Goal: Transaction & Acquisition: Purchase product/service

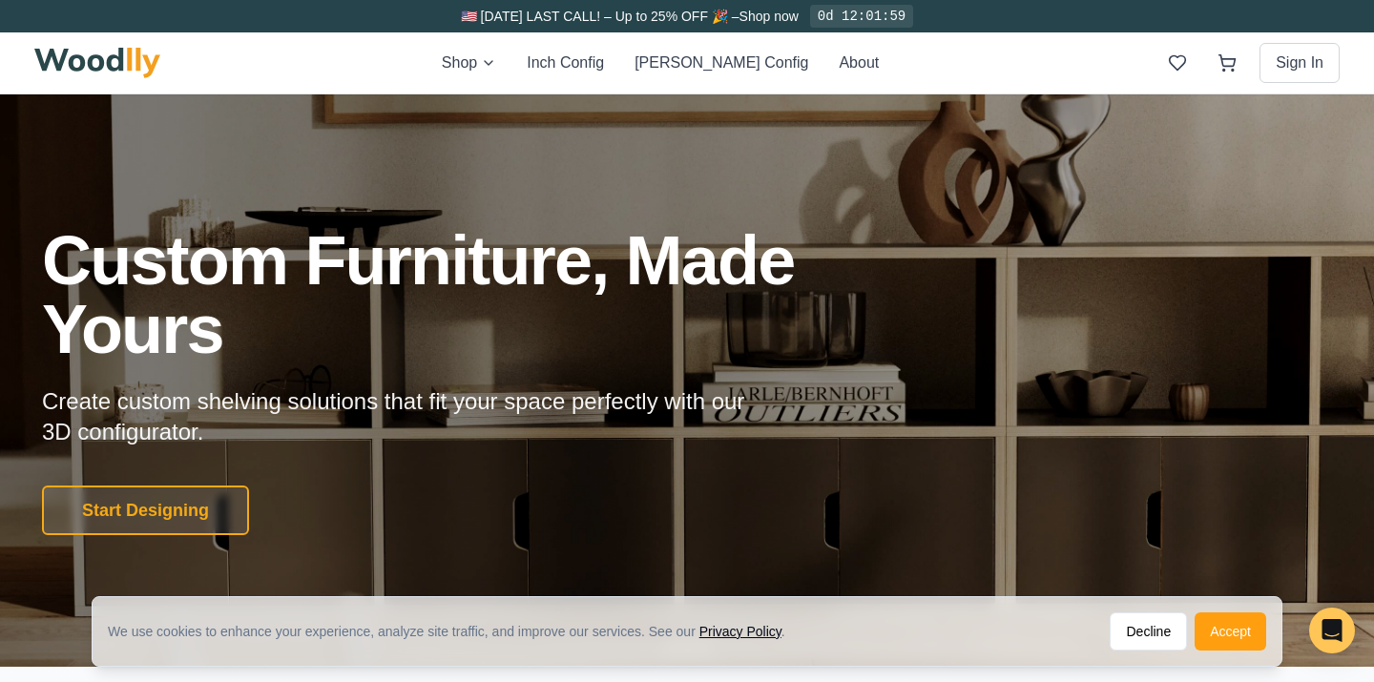
click at [506, 77] on div "Shop Inch Config [PERSON_NAME] Config About Sign In" at bounding box center [687, 62] width 1306 height 61
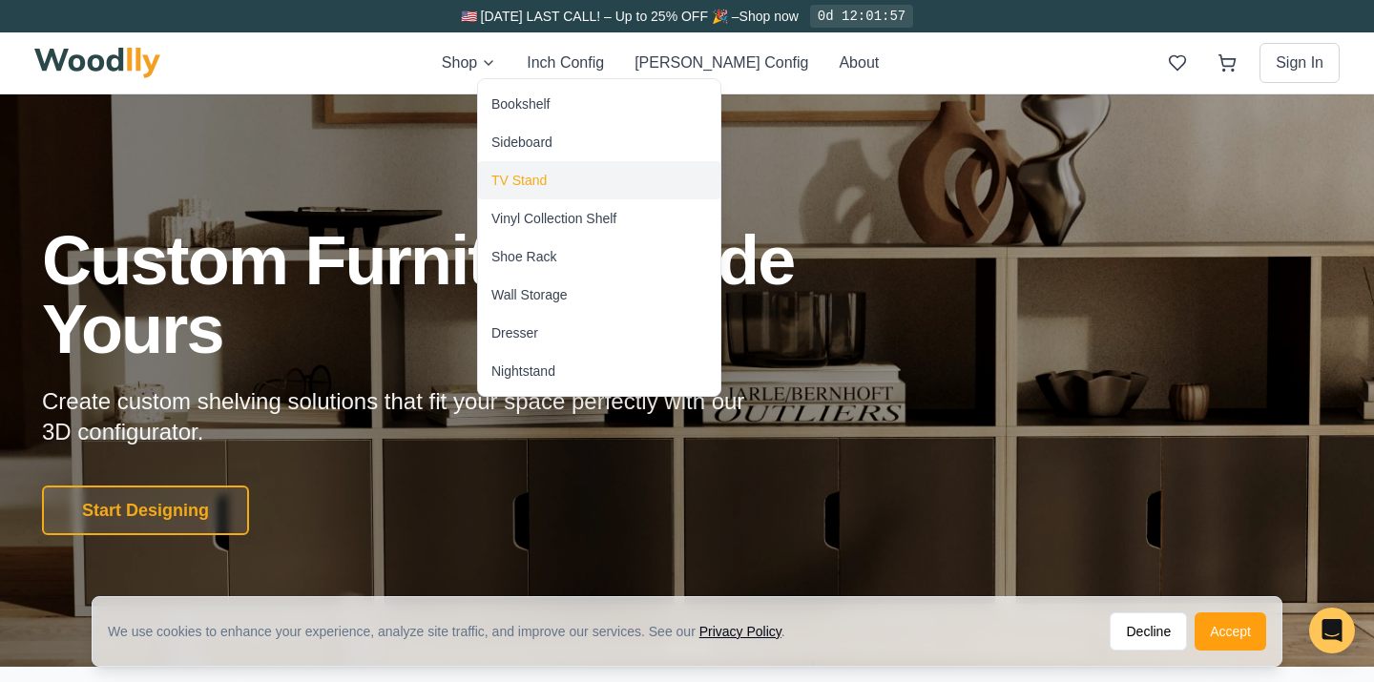
click at [515, 177] on div "TV Stand" at bounding box center [519, 180] width 55 height 19
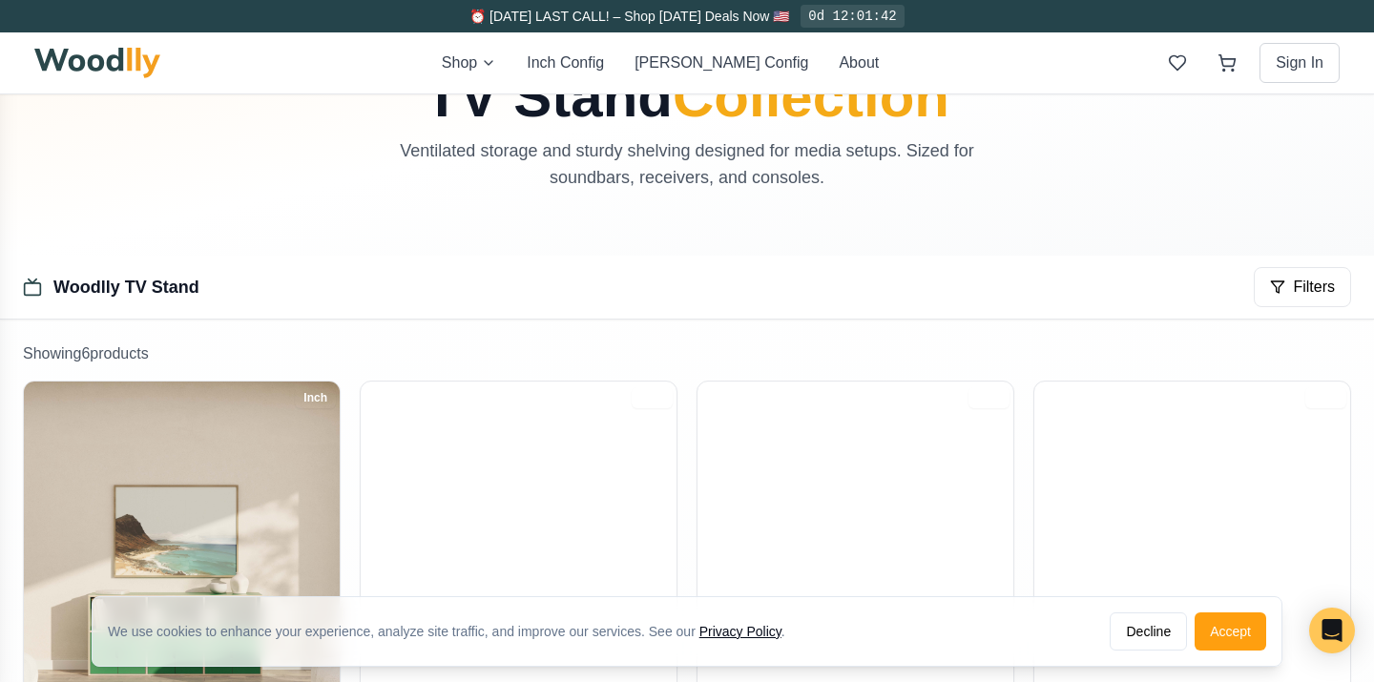
scroll to position [411, 0]
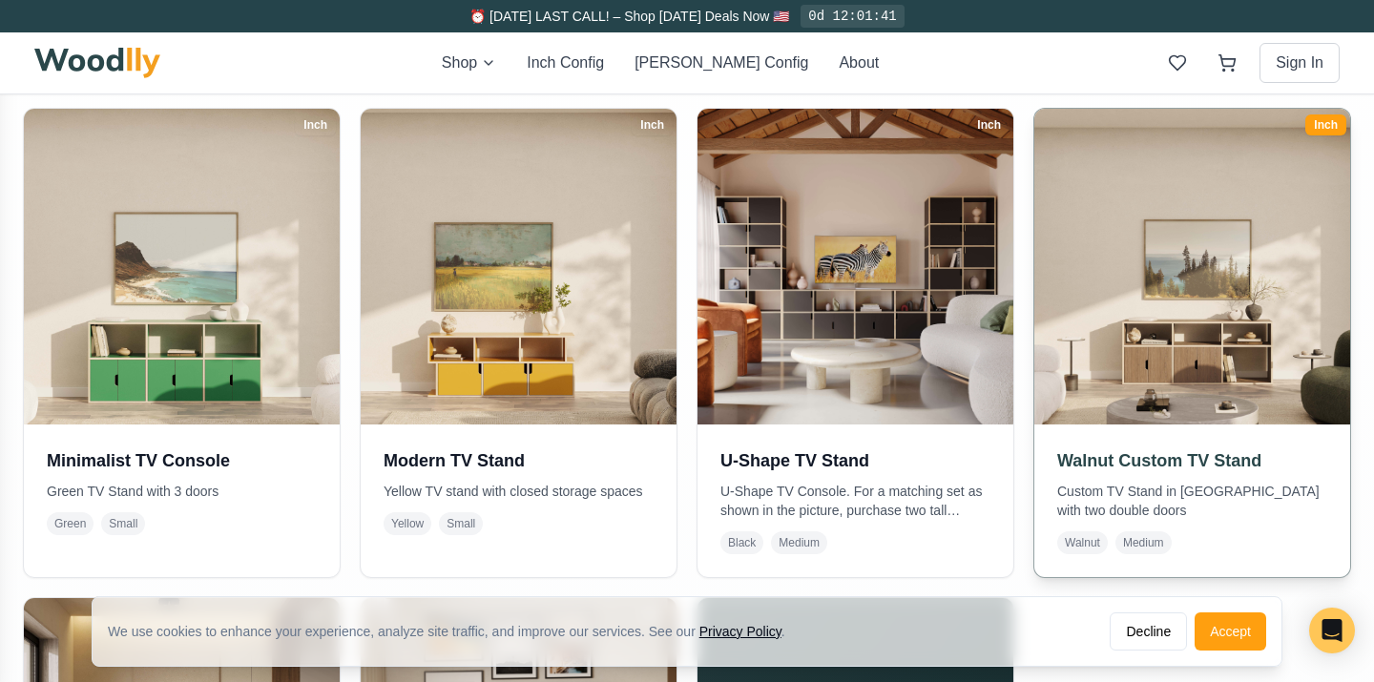
click at [1107, 268] on img at bounding box center [1193, 267] width 332 height 332
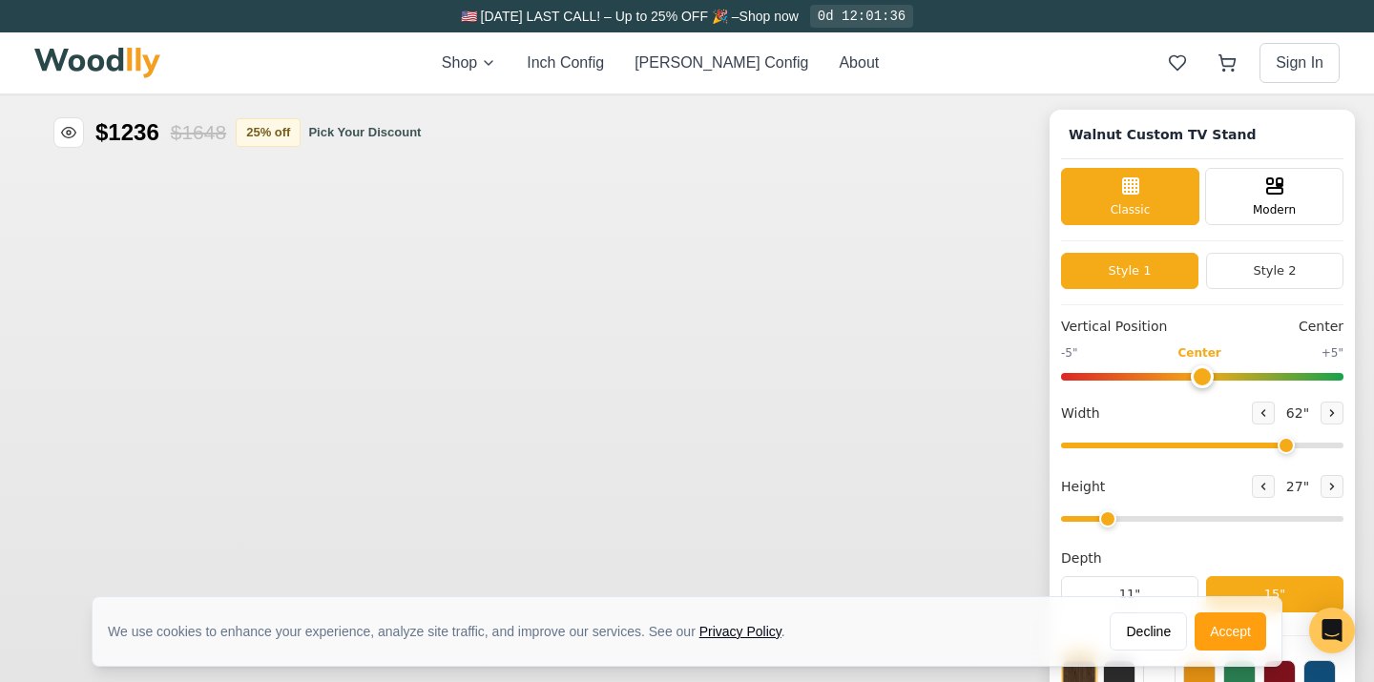
type input "62"
type input "2"
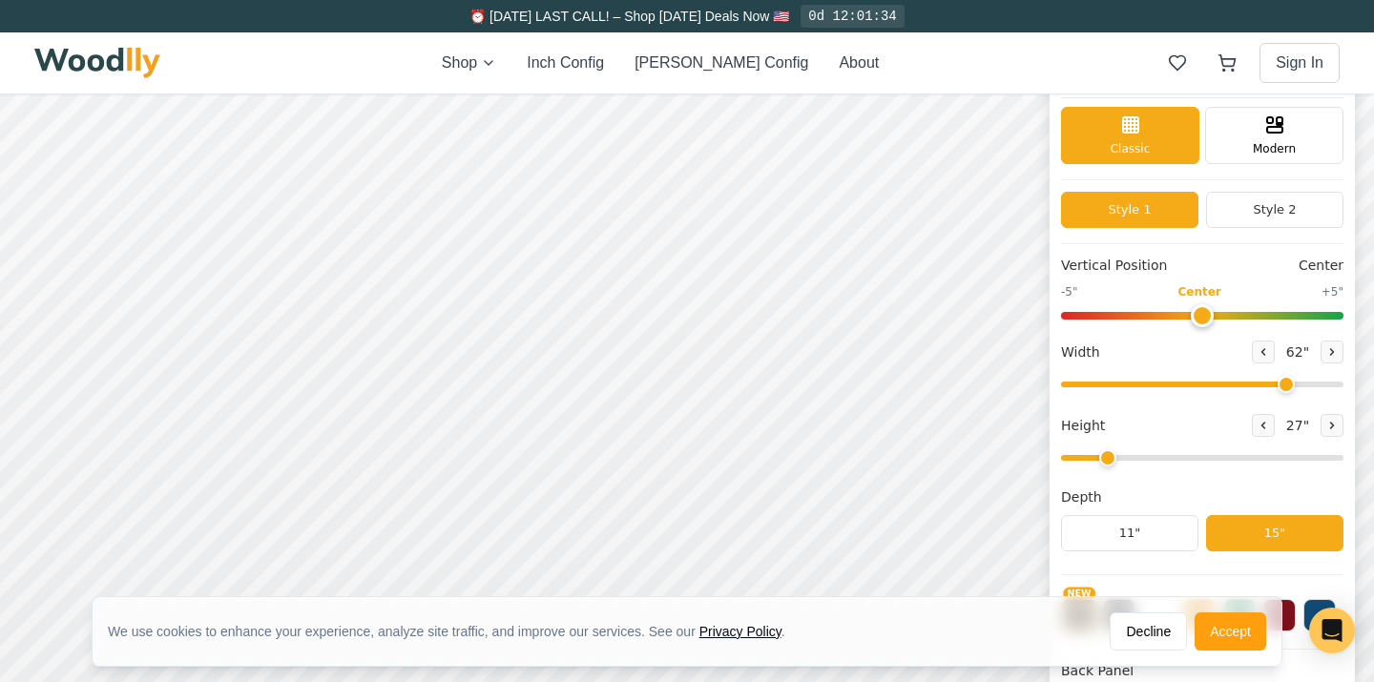
scroll to position [76, 0]
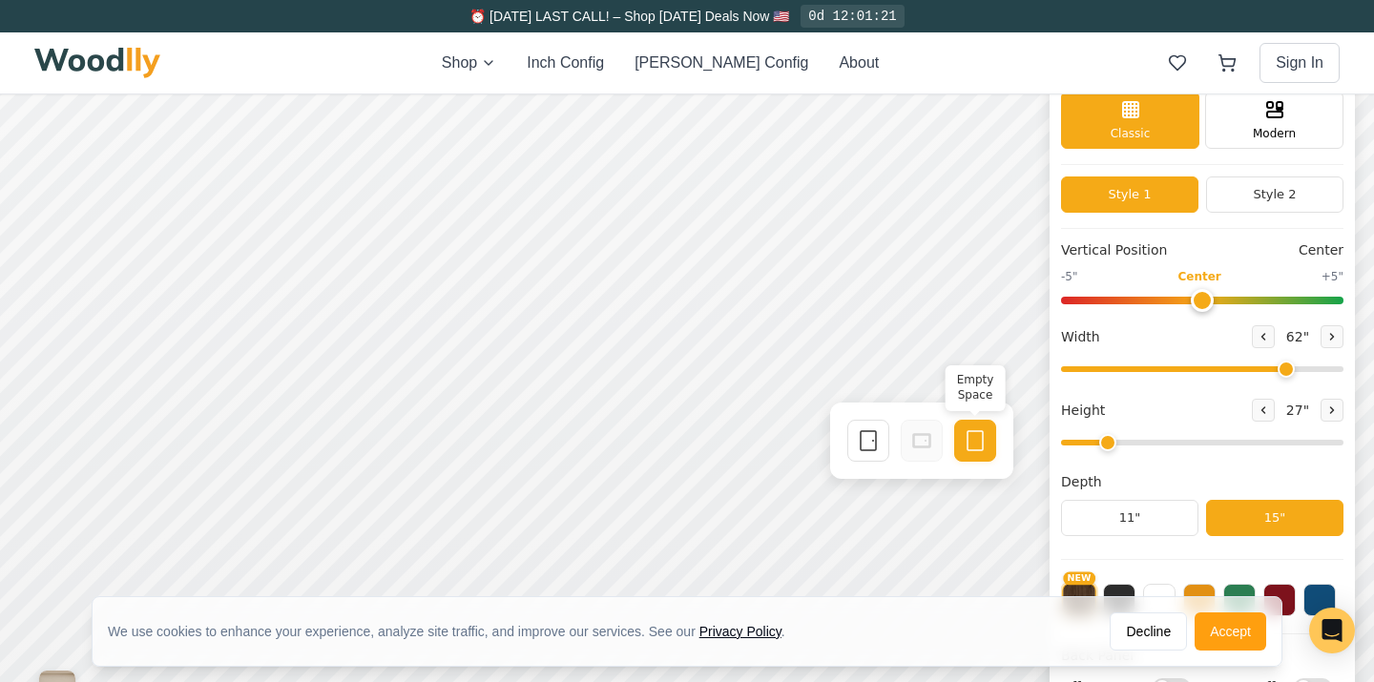
click at [974, 445] on icon at bounding box center [975, 440] width 23 height 23
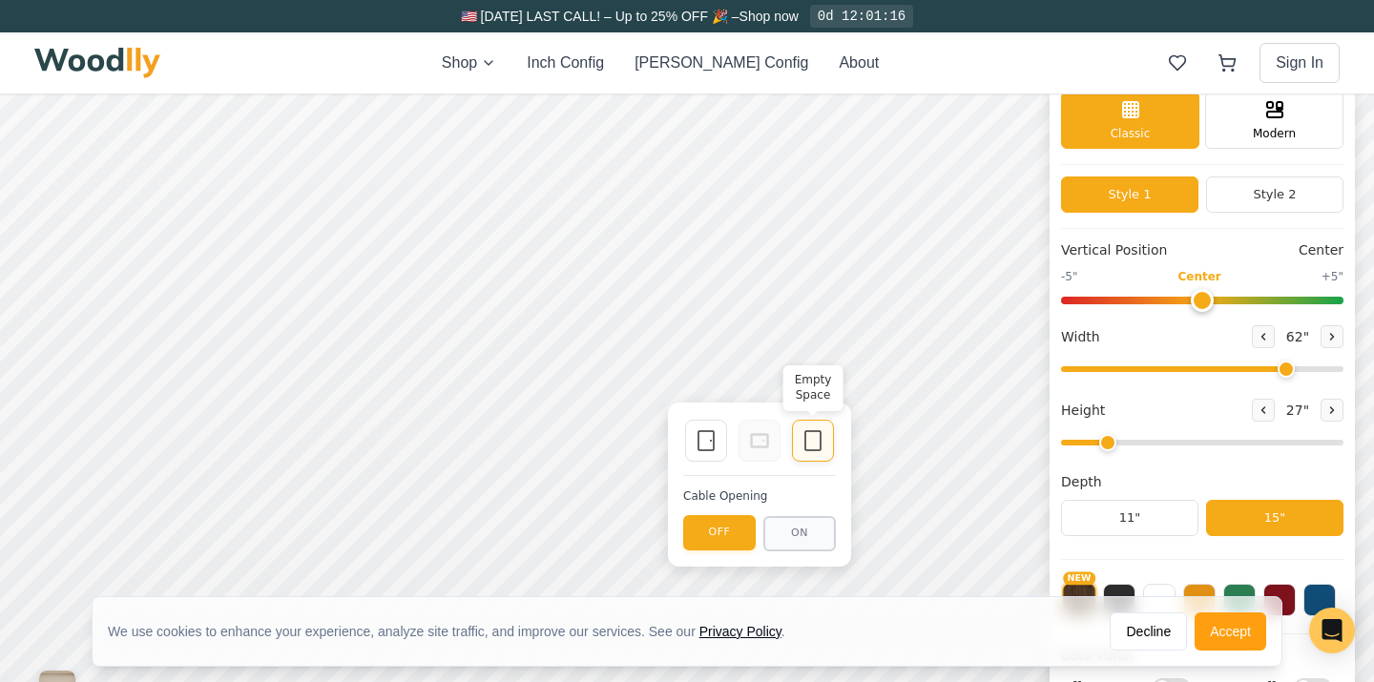
click at [808, 452] on div "Empty Space" at bounding box center [813, 441] width 42 height 42
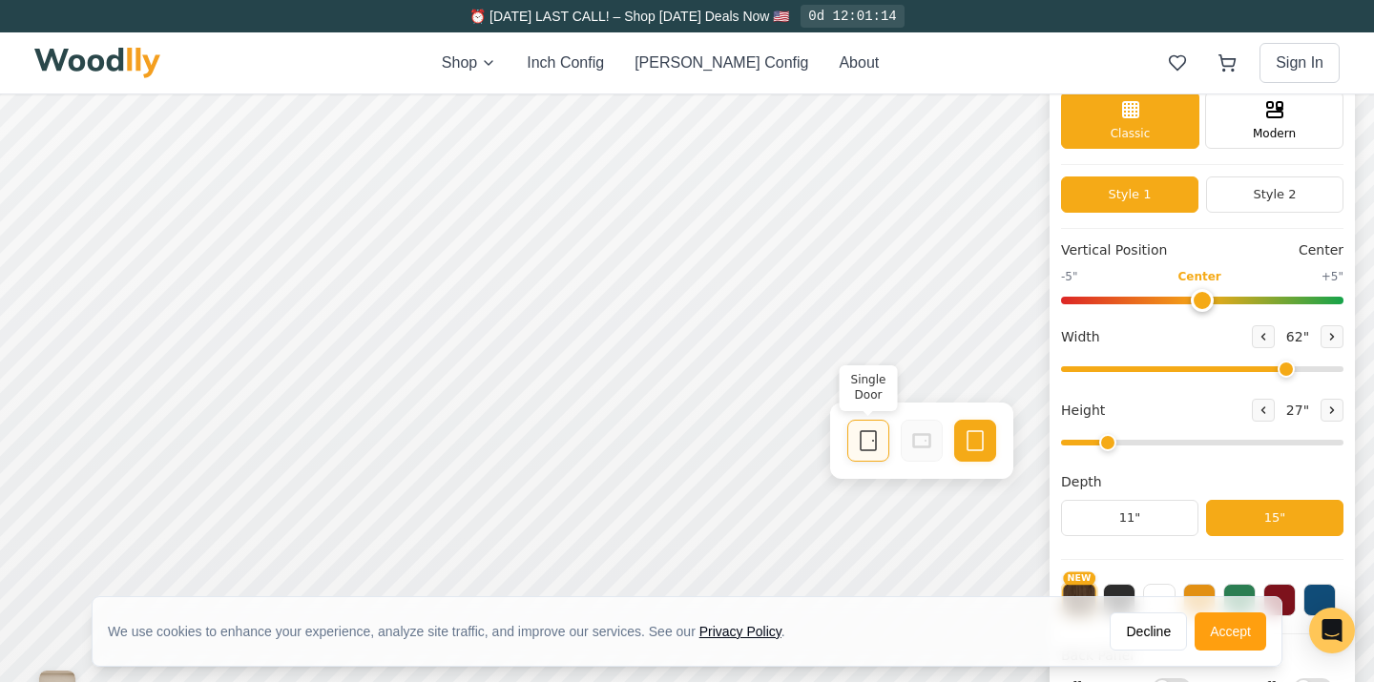
click at [876, 439] on rect at bounding box center [868, 440] width 15 height 19
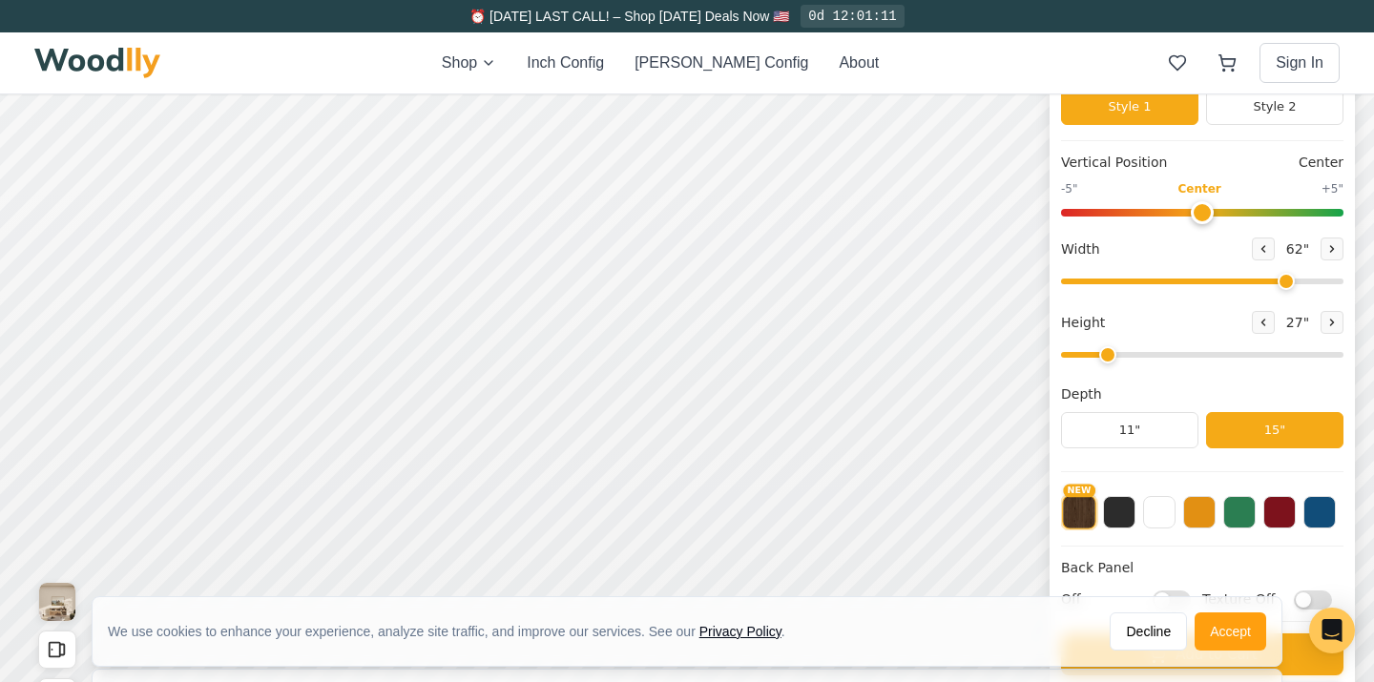
scroll to position [167, 0]
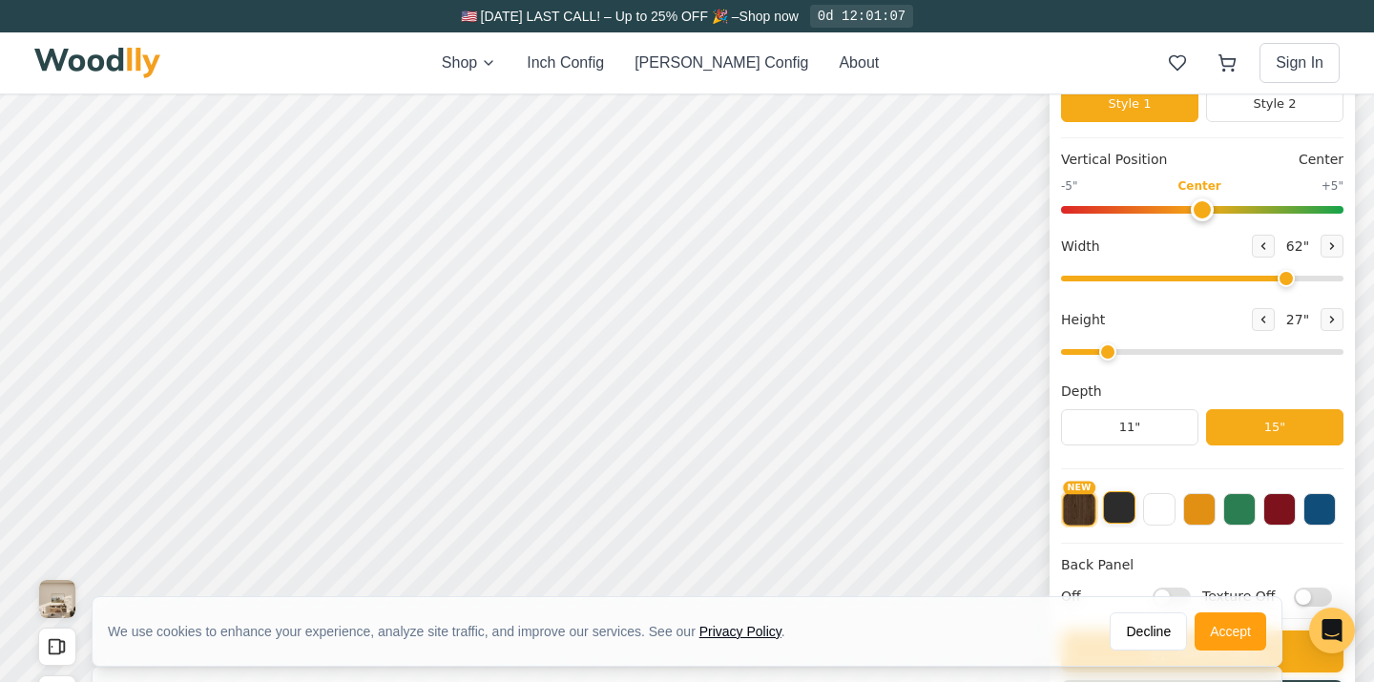
click at [1128, 510] on button at bounding box center [1119, 508] width 32 height 32
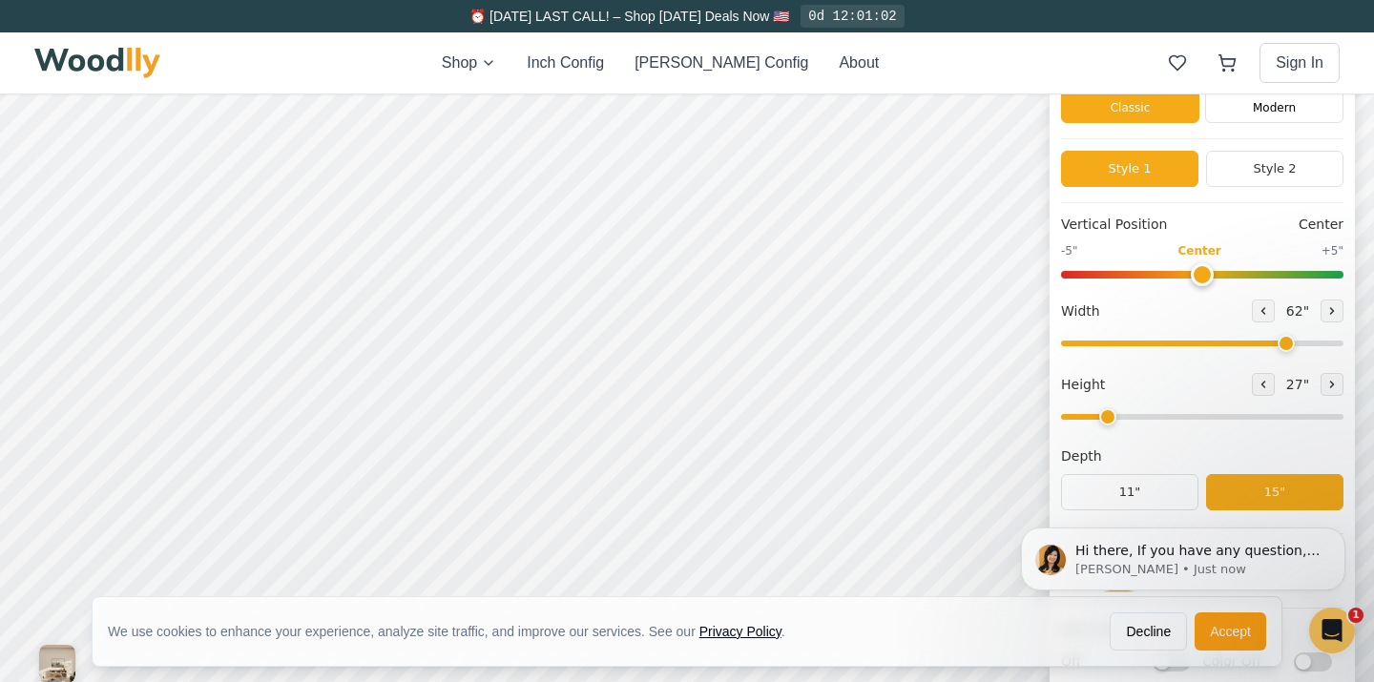
scroll to position [0, 0]
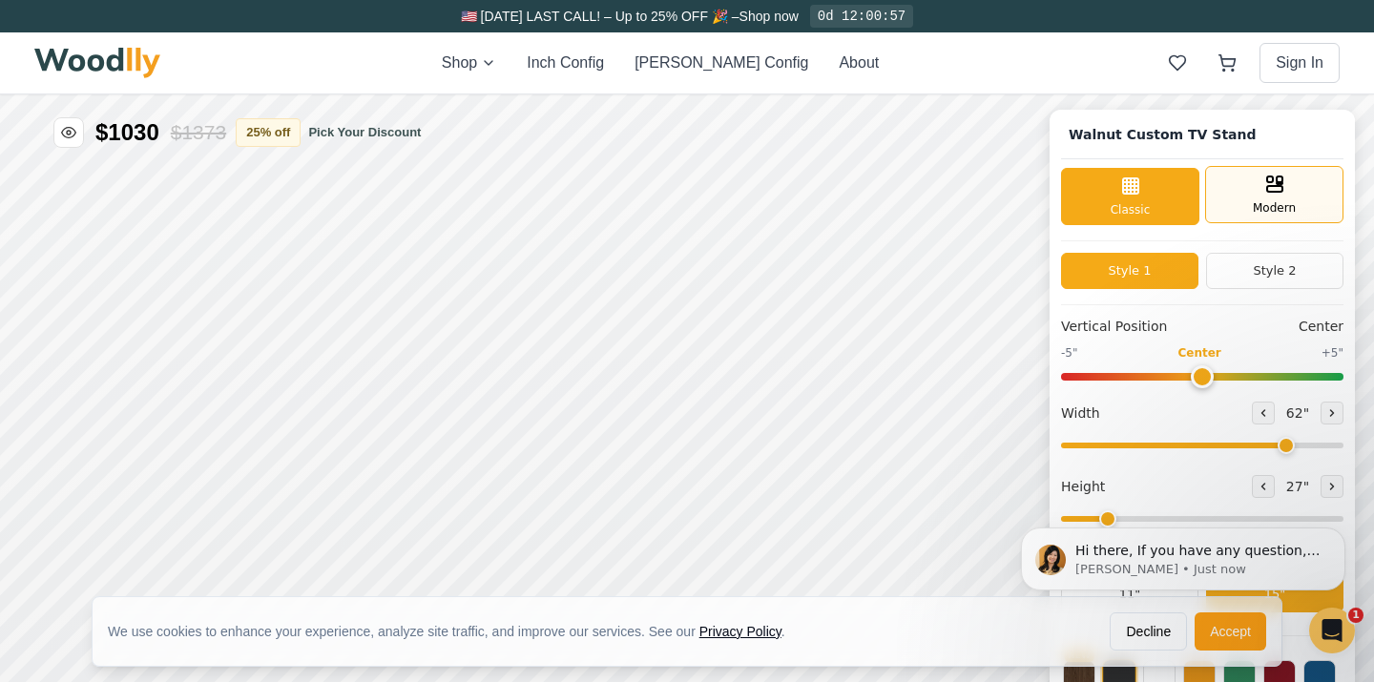
click at [1297, 199] on div "Modern" at bounding box center [1274, 194] width 138 height 57
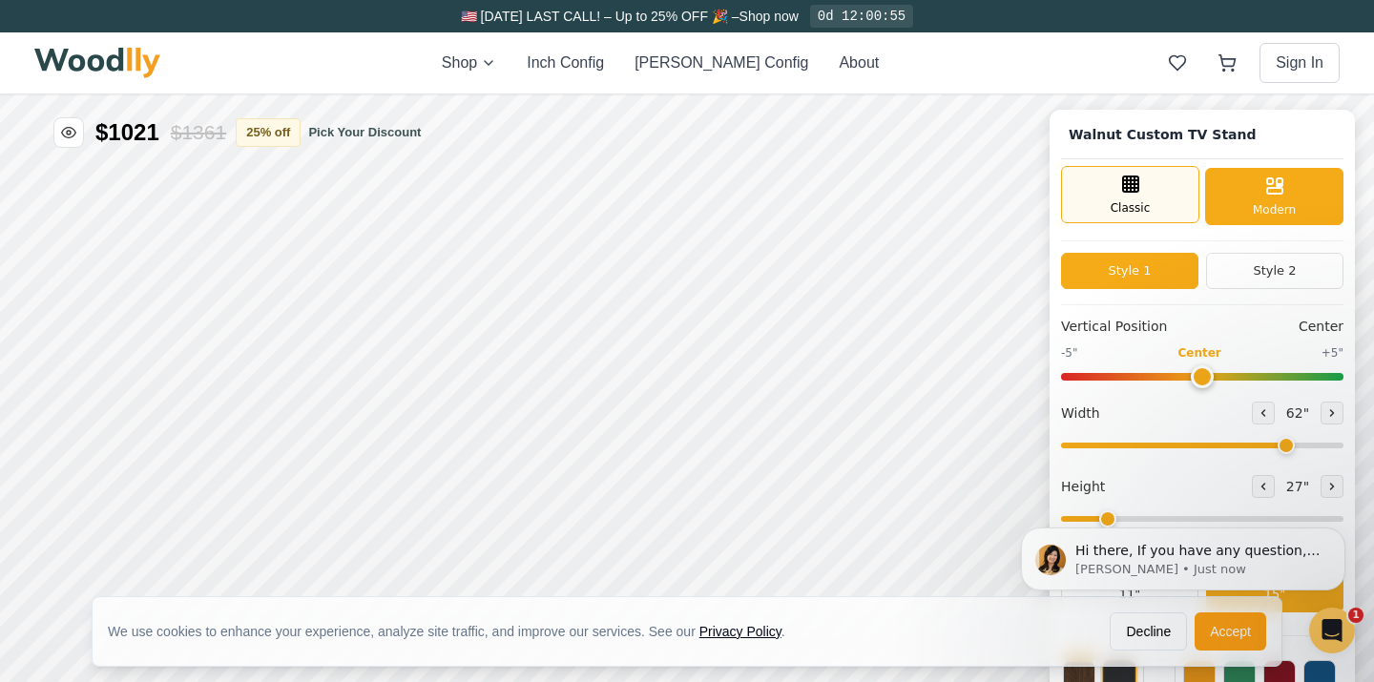
click at [1144, 210] on span "Classic" at bounding box center [1131, 207] width 40 height 17
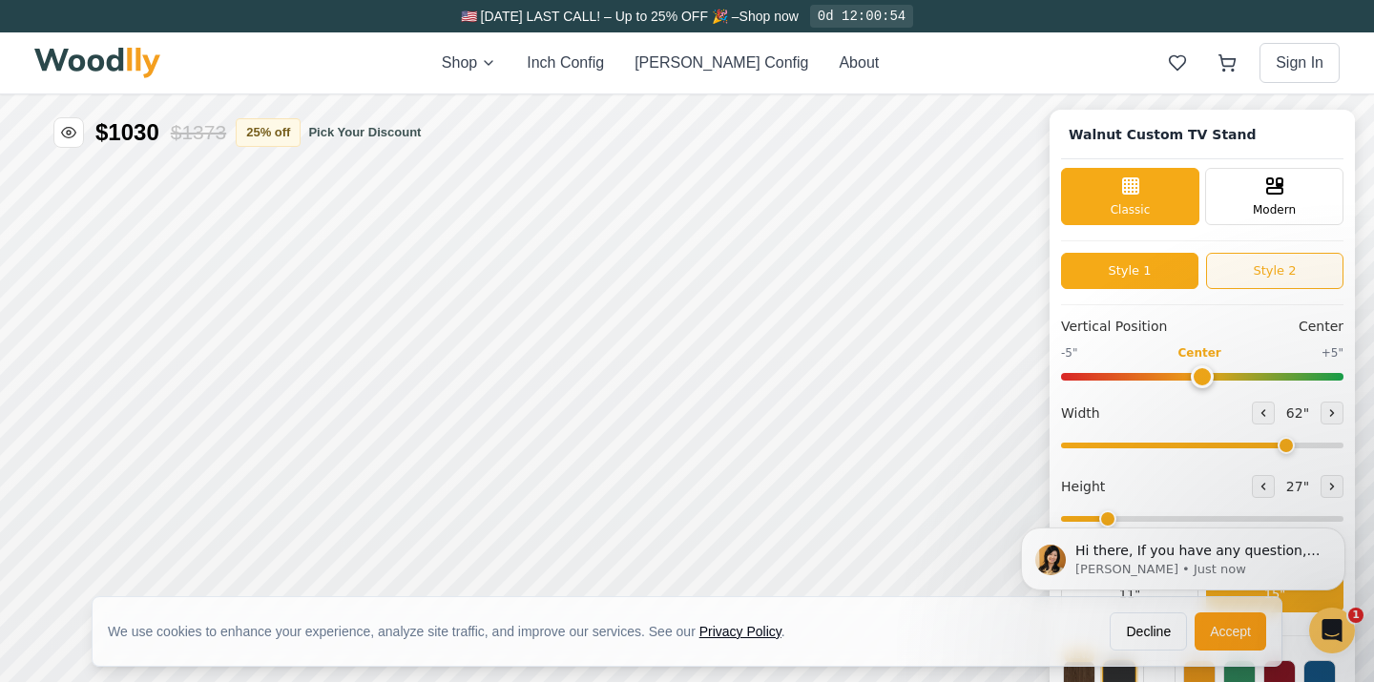
click at [1229, 275] on button "Style 2" at bounding box center [1274, 271] width 137 height 36
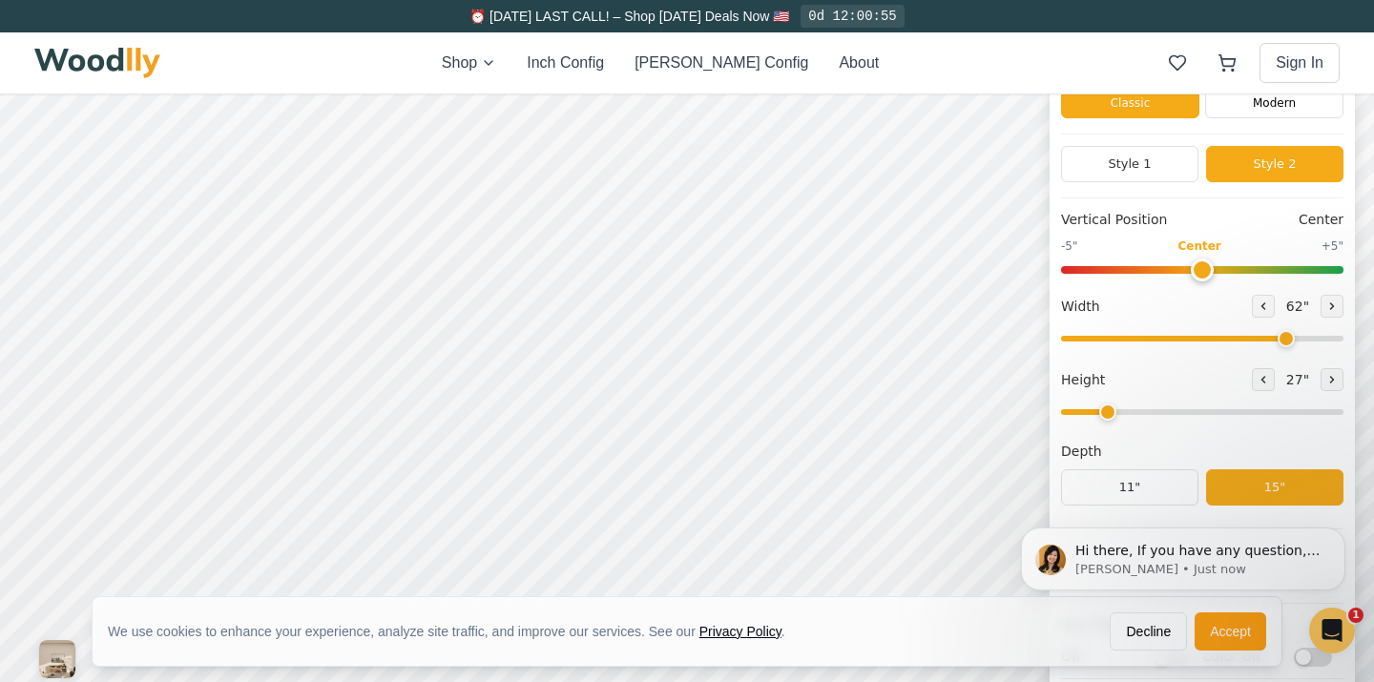
scroll to position [111, 0]
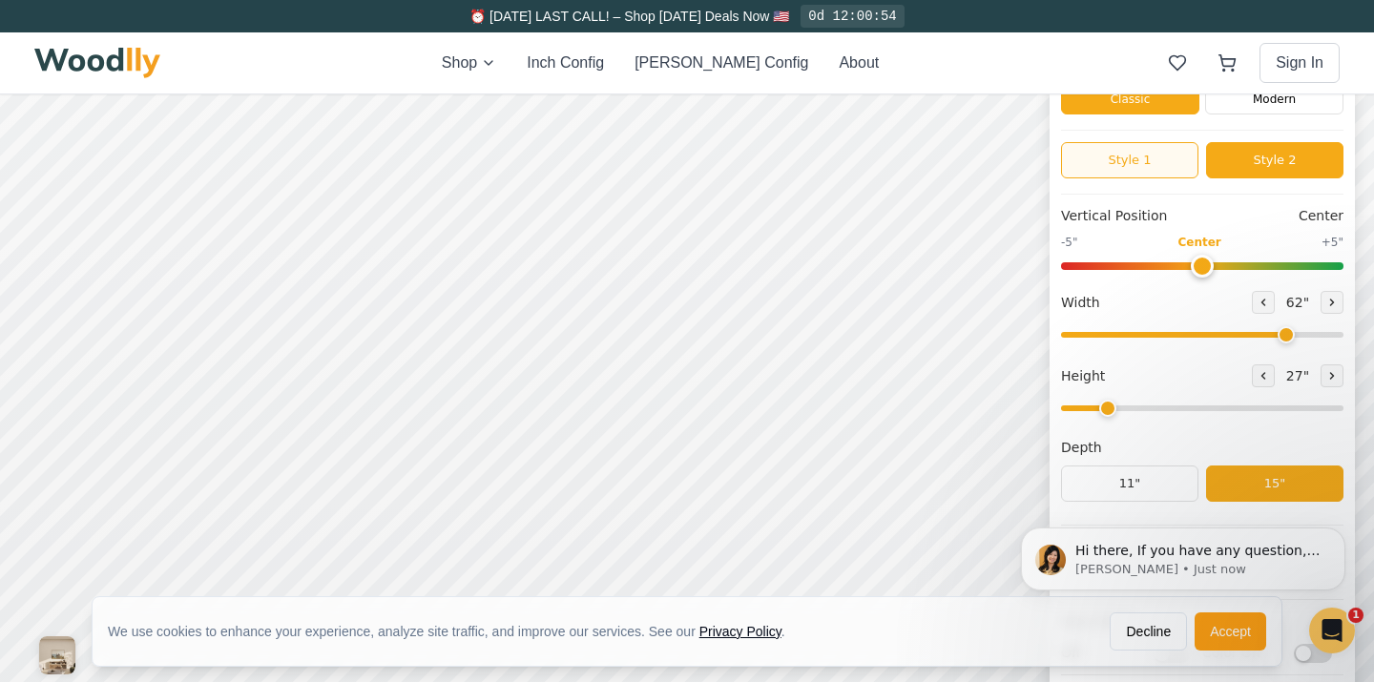
click at [1153, 161] on button "Style 1" at bounding box center [1129, 160] width 137 height 36
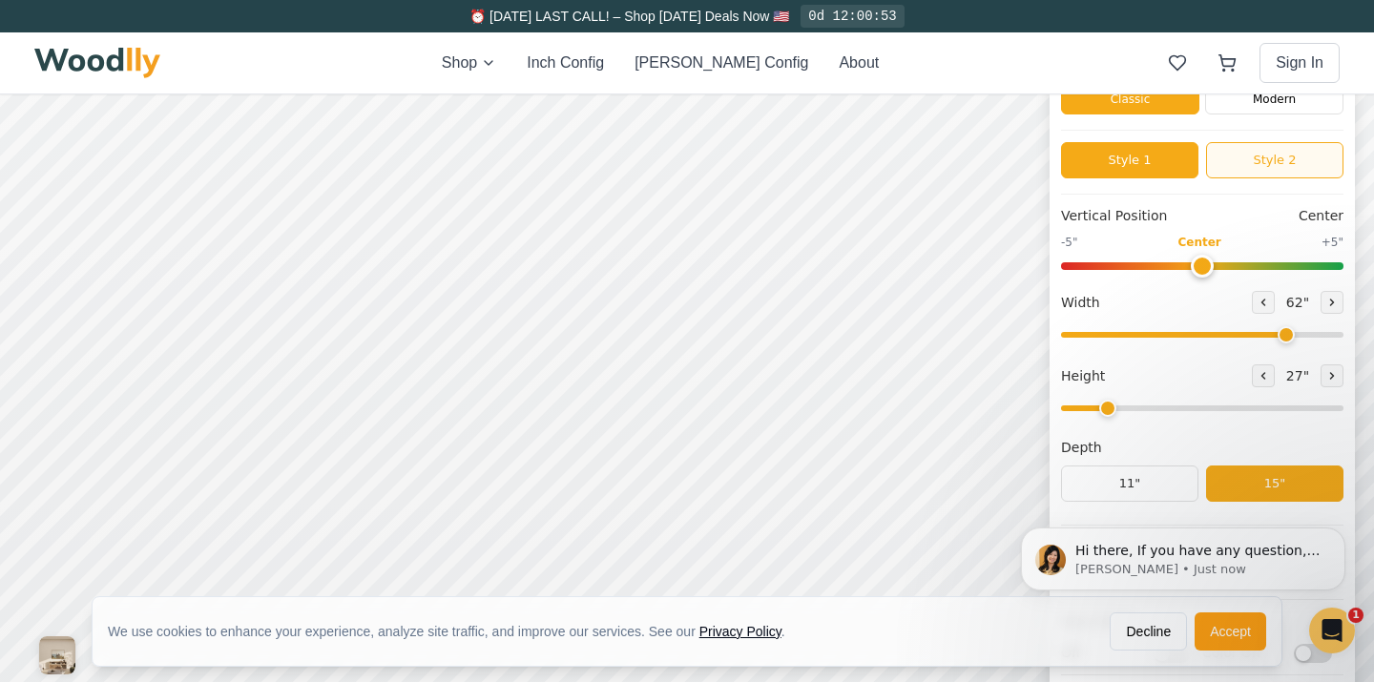
click at [1264, 162] on button "Style 2" at bounding box center [1274, 160] width 137 height 36
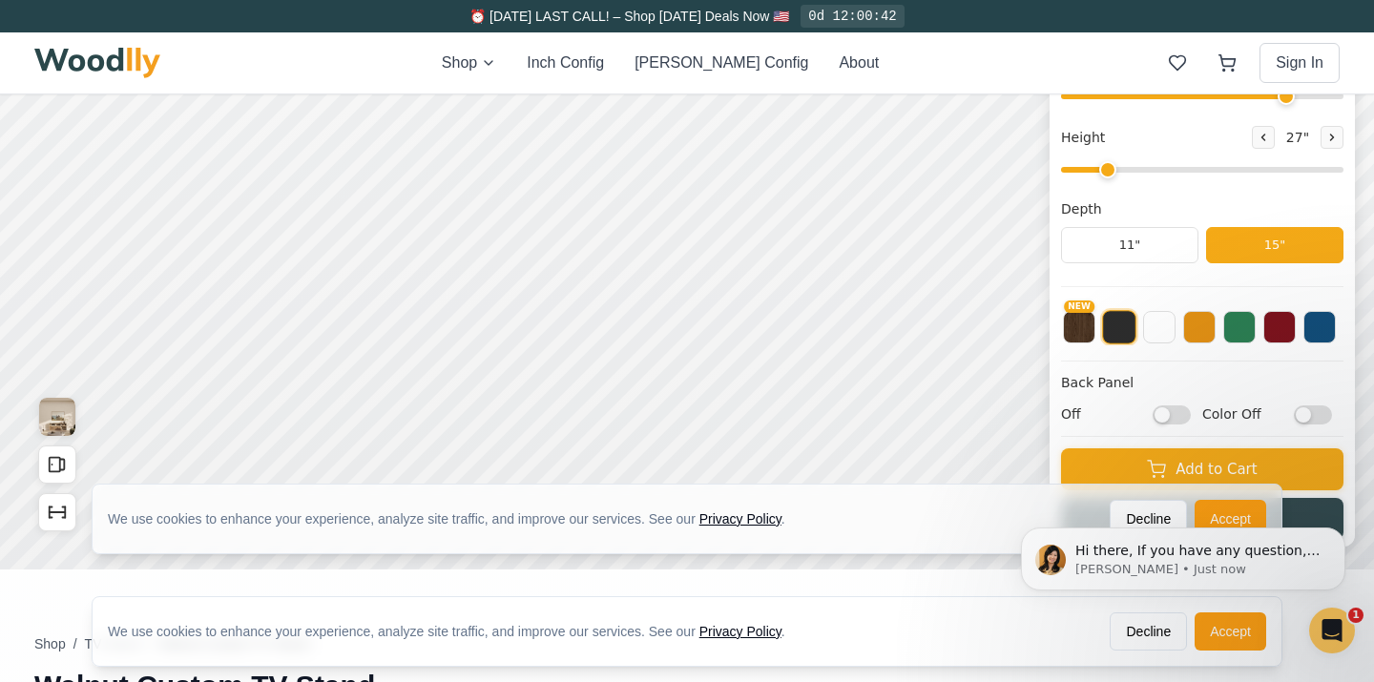
scroll to position [402, 0]
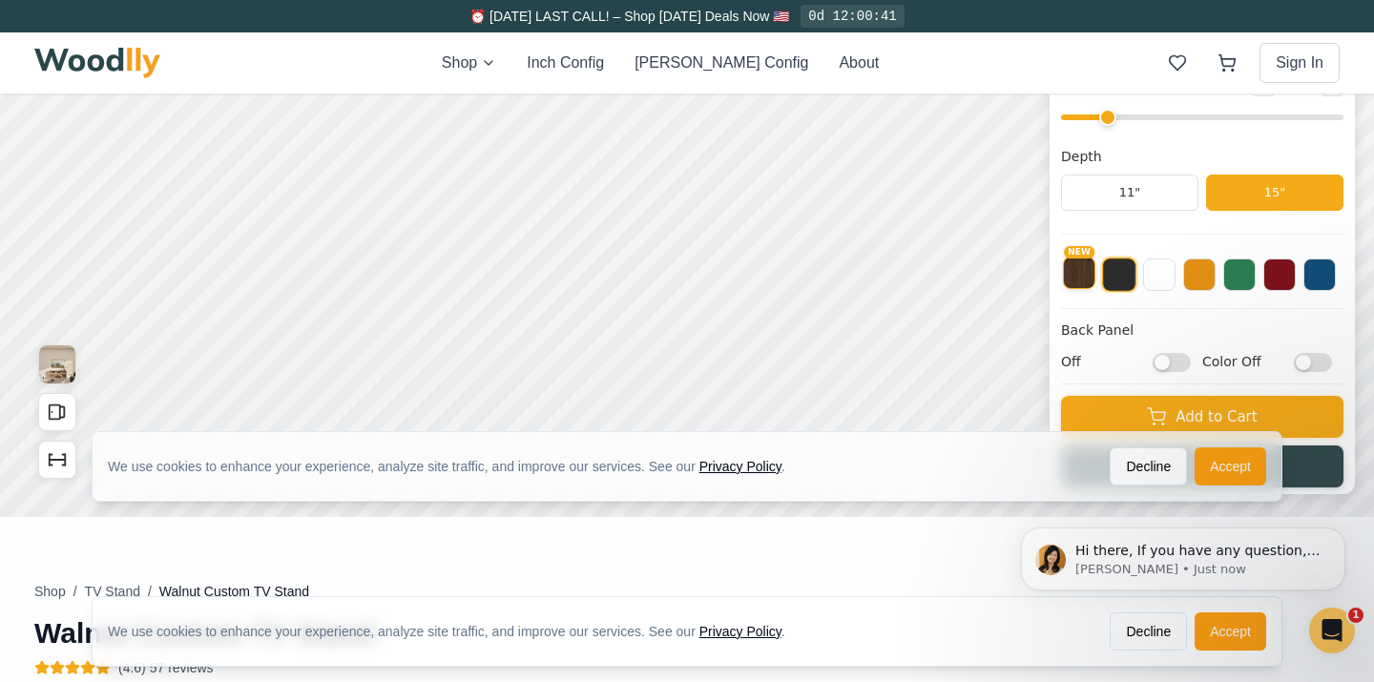
click at [1085, 278] on button "NEW" at bounding box center [1079, 273] width 32 height 32
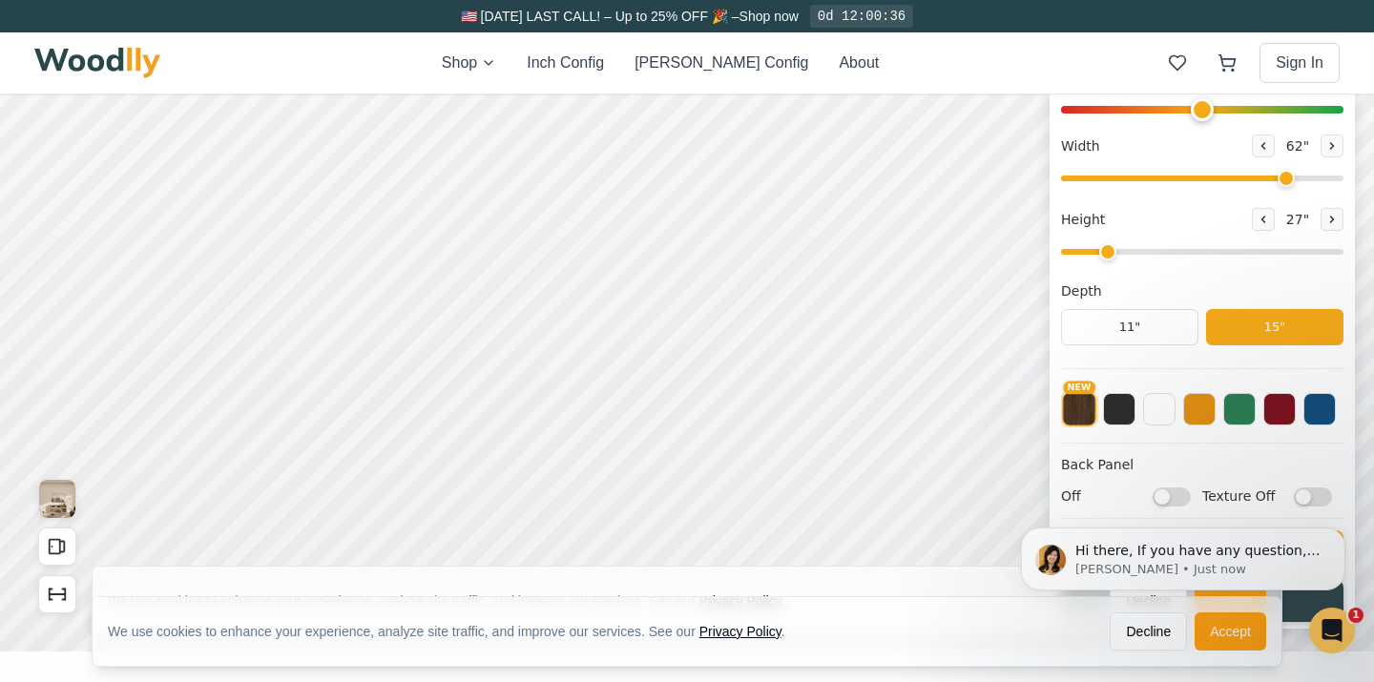
scroll to position [283, 0]
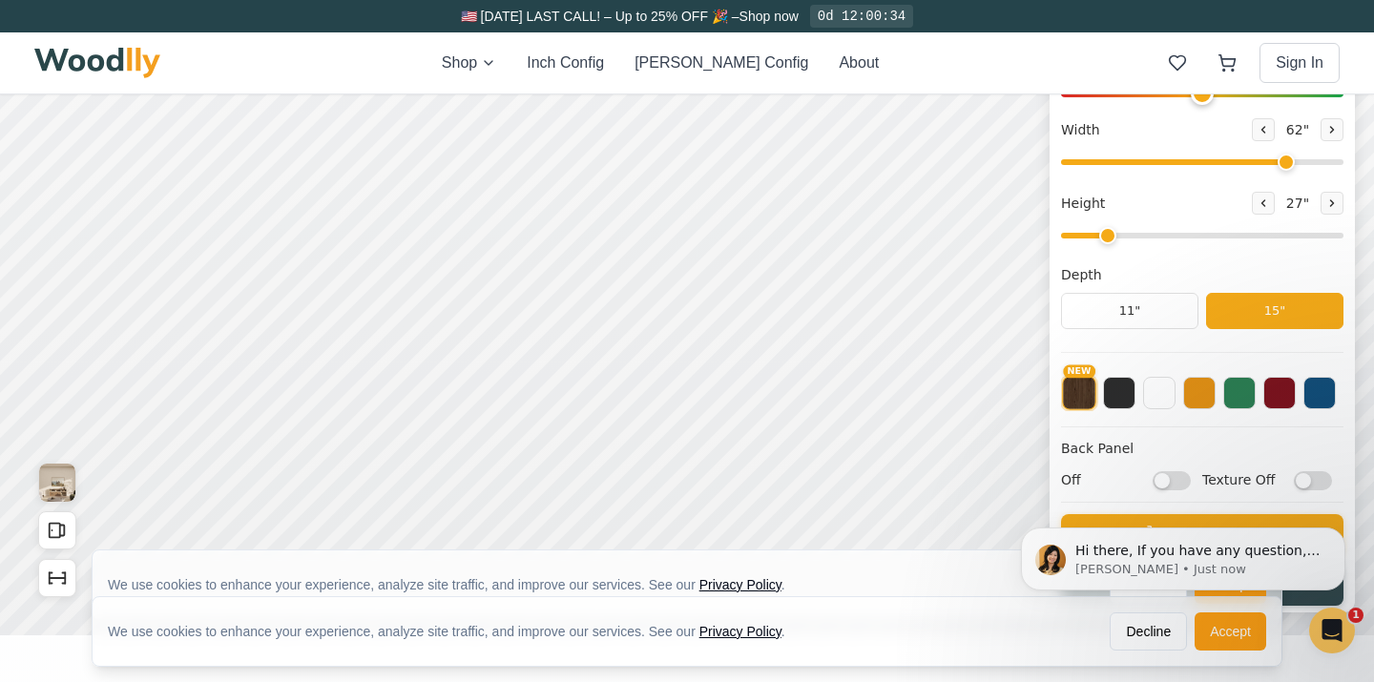
click at [1113, 450] on h4 "Back Panel" at bounding box center [1202, 449] width 282 height 20
click at [1192, 405] on button at bounding box center [1199, 391] width 32 height 32
click at [1245, 388] on button at bounding box center [1240, 391] width 32 height 32
click at [1287, 391] on button at bounding box center [1280, 391] width 32 height 32
click at [1325, 388] on button at bounding box center [1320, 391] width 32 height 32
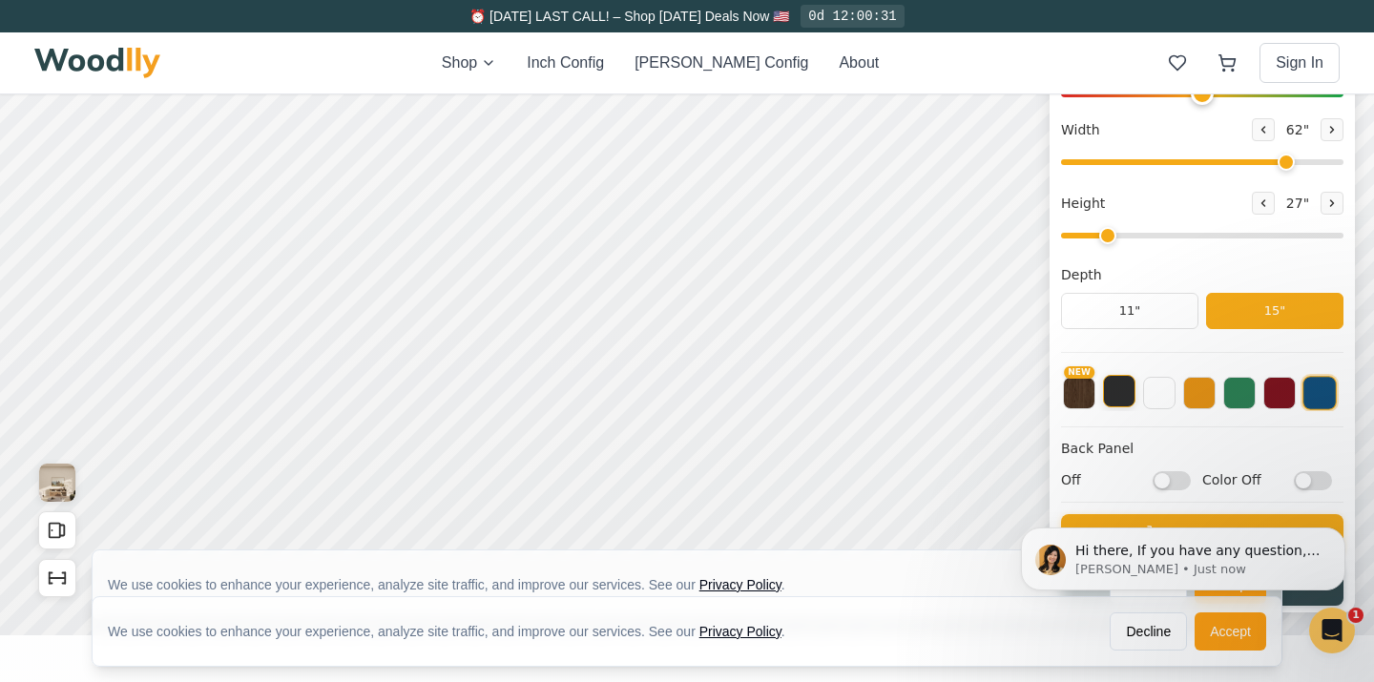
click at [1131, 398] on button at bounding box center [1119, 391] width 32 height 32
click at [1155, 396] on button at bounding box center [1159, 391] width 32 height 32
click at [1084, 396] on button "NEW" at bounding box center [1079, 391] width 32 height 32
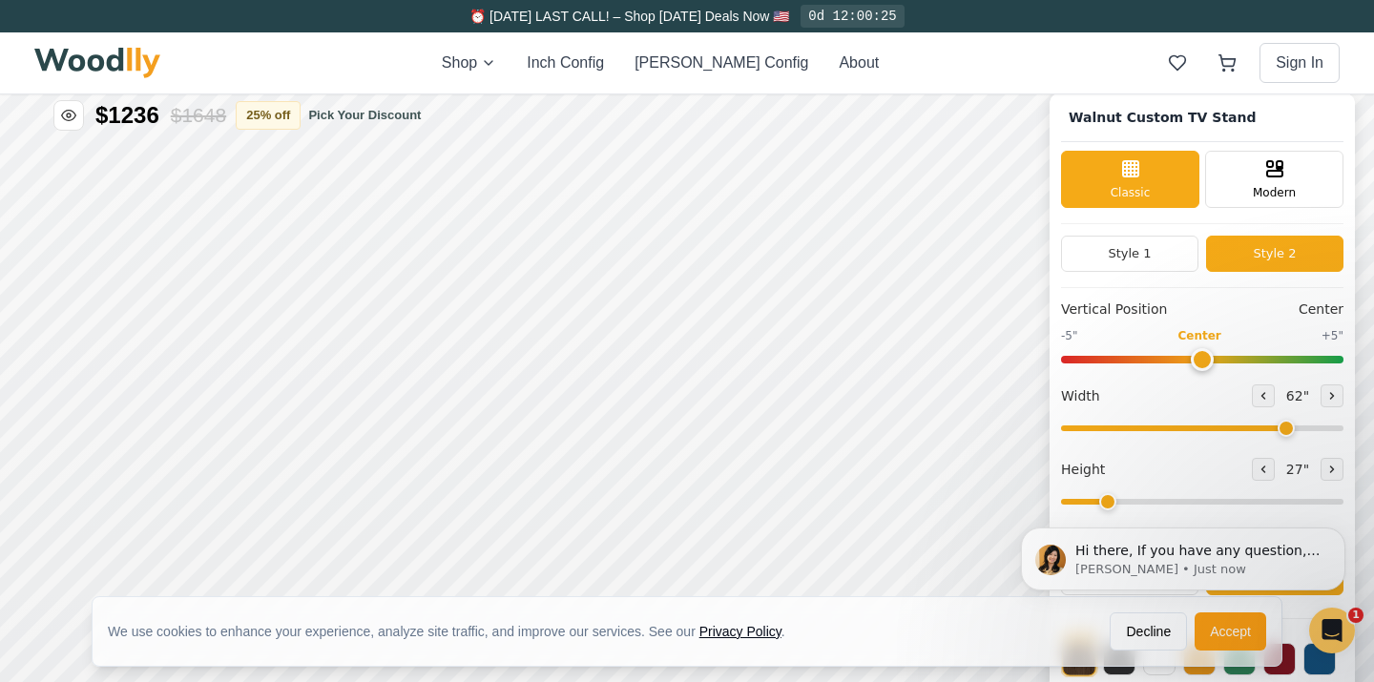
scroll to position [0, 0]
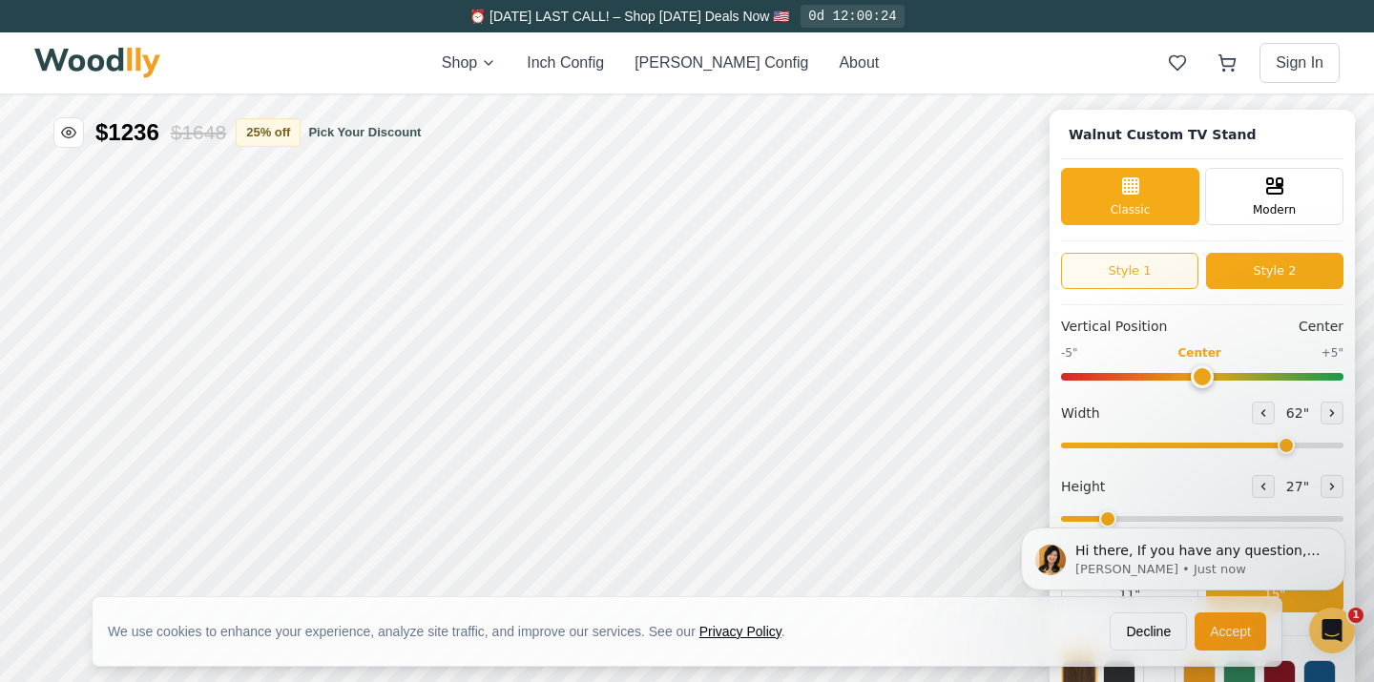
click at [1135, 277] on button "Style 1" at bounding box center [1129, 271] width 137 height 36
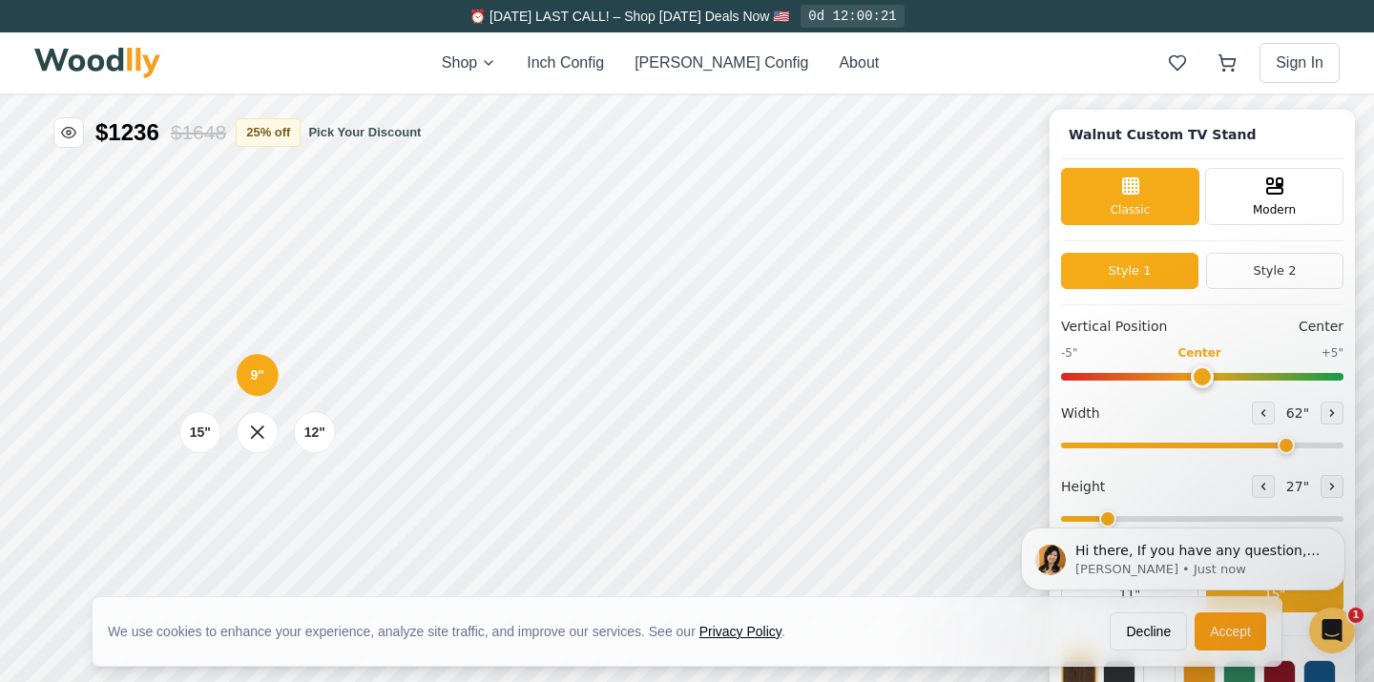
click at [244, 485] on div "9" 12" 15"" at bounding box center [257, 432] width 191 height 191
